Goal: Information Seeking & Learning: Learn about a topic

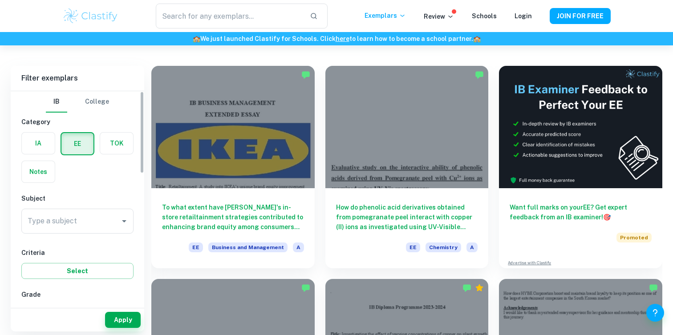
scroll to position [48, 0]
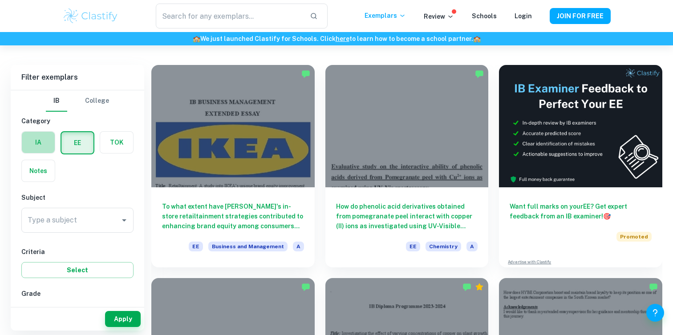
click at [34, 141] on label "button" at bounding box center [38, 142] width 33 height 21
click at [0, 0] on input "radio" at bounding box center [0, 0] width 0 height 0
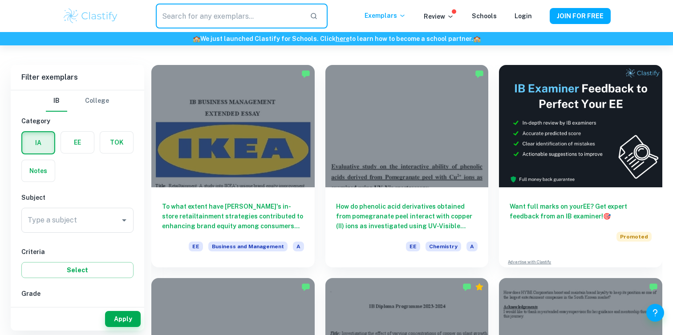
click at [213, 14] on input "text" at bounding box center [229, 16] width 147 height 25
type input "physics"
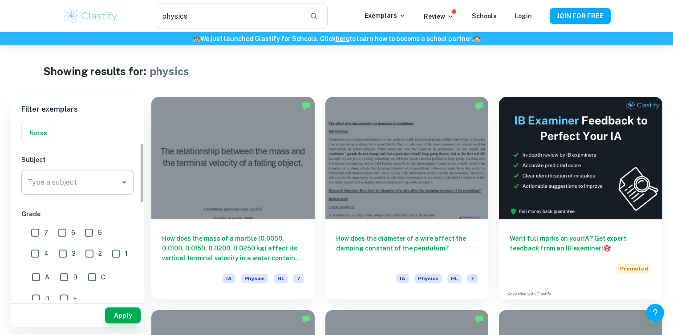
scroll to position [71, 0]
click at [39, 230] on input "7" at bounding box center [35, 232] width 18 height 18
checkbox input "true"
click at [125, 315] on button "Apply" at bounding box center [123, 316] width 36 height 16
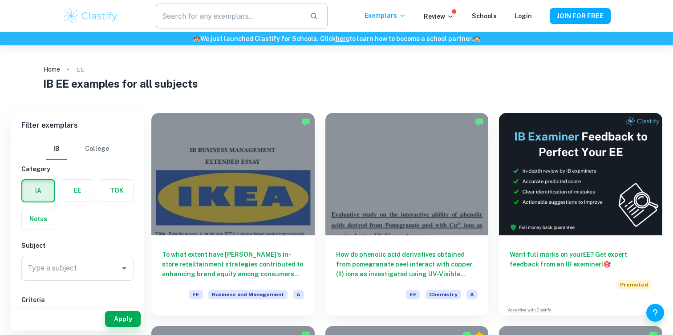
click at [224, 16] on input "text" at bounding box center [229, 16] width 147 height 25
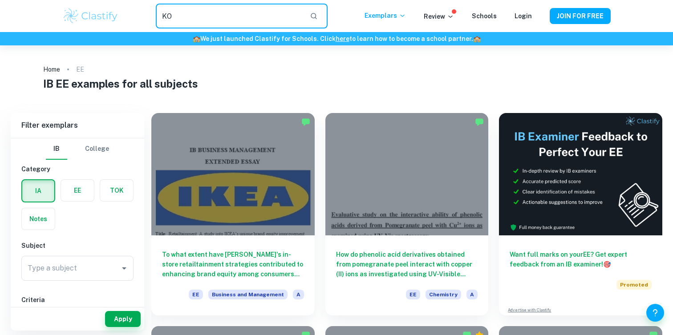
type input "K"
type input "copper wire"
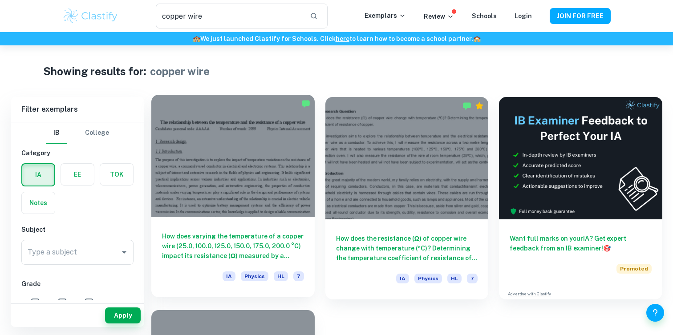
click at [227, 153] on div at bounding box center [232, 156] width 163 height 122
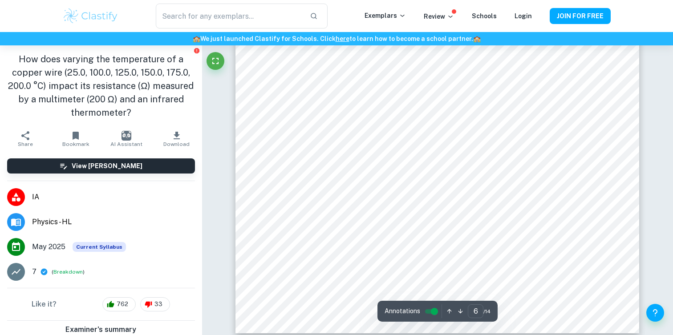
scroll to position [3306, 0]
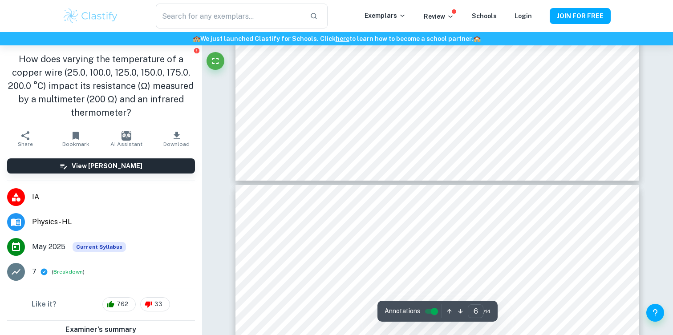
type input "5"
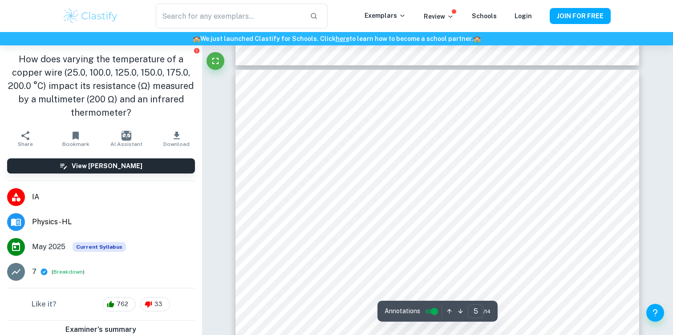
scroll to position [2416, 0]
